Goal: Navigation & Orientation: Find specific page/section

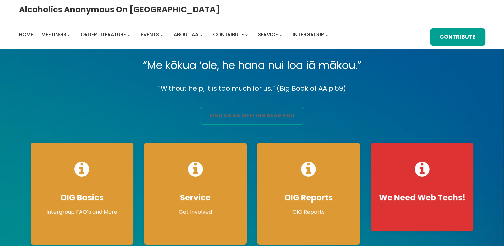
click at [266, 115] on link "find an aa meeting near you" at bounding box center [252, 116] width 104 height 18
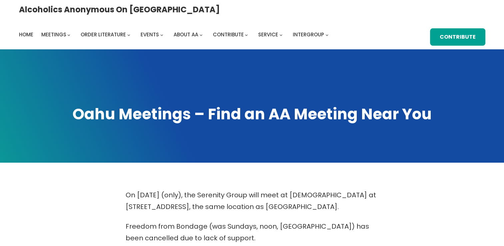
scroll to position [215, 0]
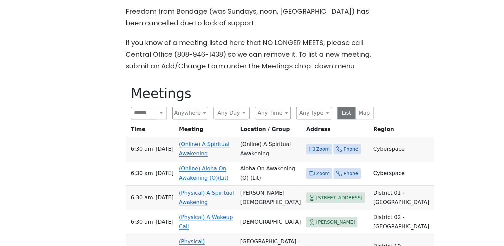
click at [316, 145] on span "Zoom" at bounding box center [322, 149] width 13 height 8
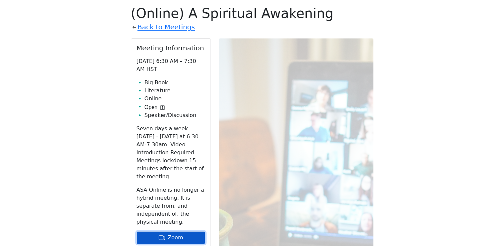
click at [178, 231] on link "Zoom" at bounding box center [171, 237] width 69 height 13
